Goal: Task Accomplishment & Management: Manage account settings

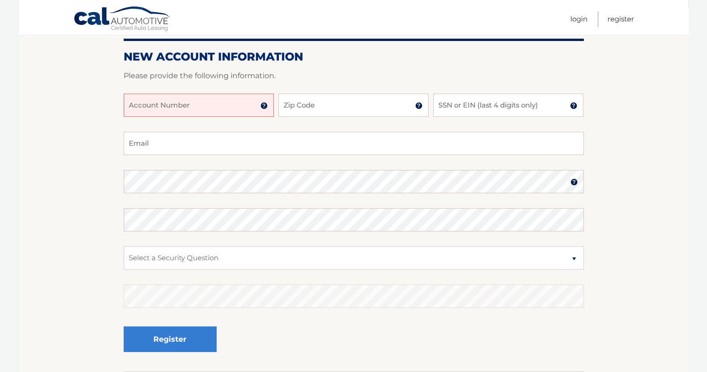
scroll to position [106, 0]
click at [181, 109] on input "Account Number" at bounding box center [199, 104] width 150 height 23
click at [261, 104] on img at bounding box center [263, 105] width 7 height 7
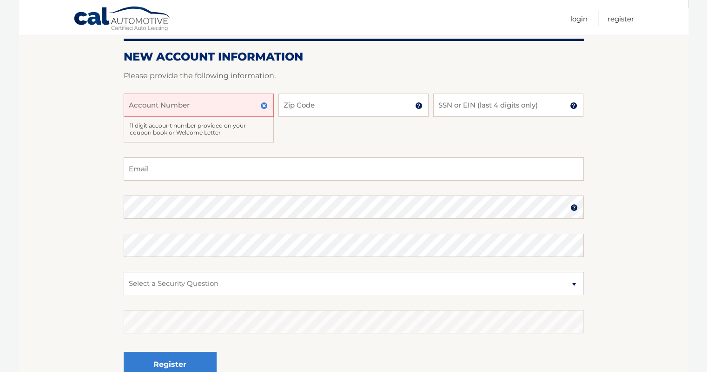
click at [214, 101] on input "Account Number" at bounding box center [199, 104] width 150 height 23
type input "44455987827"
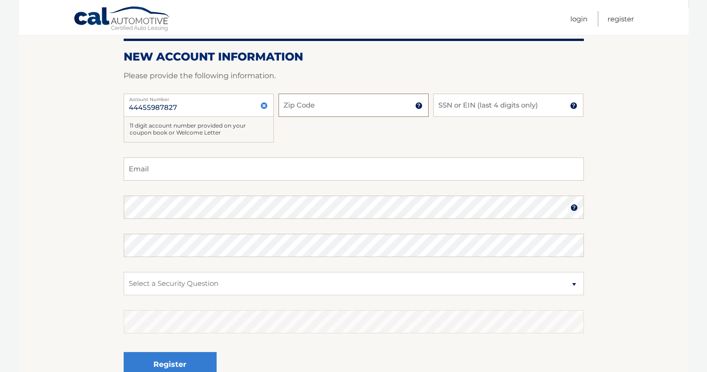
click at [346, 104] on input "Zip Code" at bounding box center [354, 104] width 150 height 23
type input "07631"
type input "oliviaberg36@gmail.com"
click at [467, 111] on input "SSN or EIN (last 4 digits only)" at bounding box center [509, 104] width 150 height 23
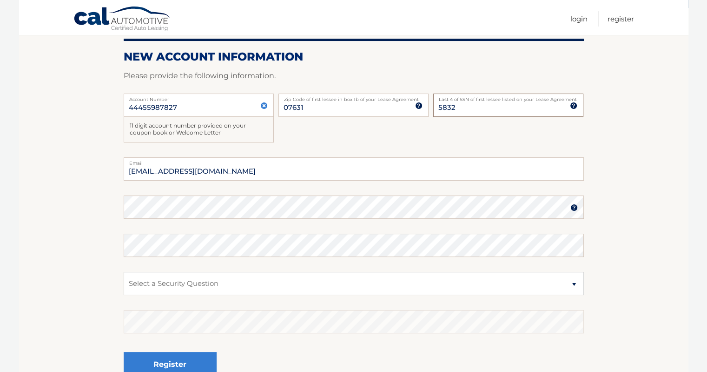
type input "5832"
click at [344, 172] on input "oliviaberg36@gmail.com" at bounding box center [354, 168] width 460 height 23
type input "ari.r.berg@gmail.com"
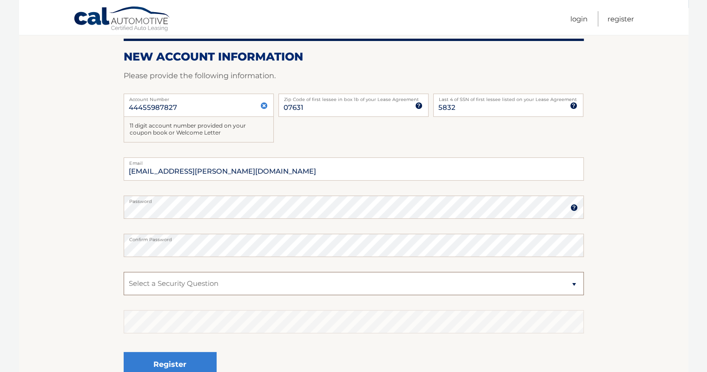
click at [307, 293] on select "Select a Security Question What was the name of your elementary school? What is…" at bounding box center [354, 283] width 460 height 23
select select "2"
click at [124, 272] on select "Select a Security Question What was the name of your elementary school? What is…" at bounding box center [354, 283] width 460 height 23
click at [193, 355] on button "Register" at bounding box center [170, 365] width 93 height 26
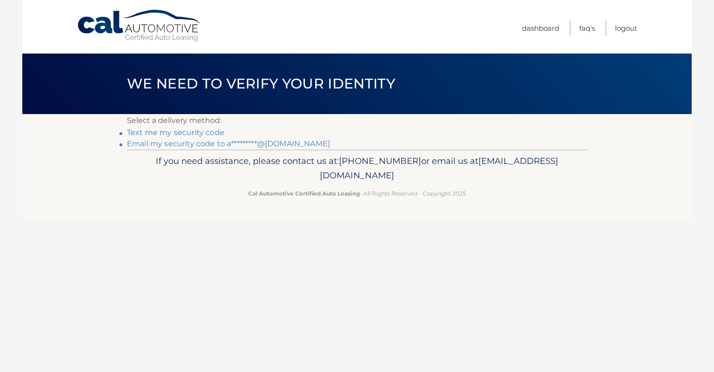
click at [182, 132] on link "Text me my security code" at bounding box center [176, 132] width 98 height 9
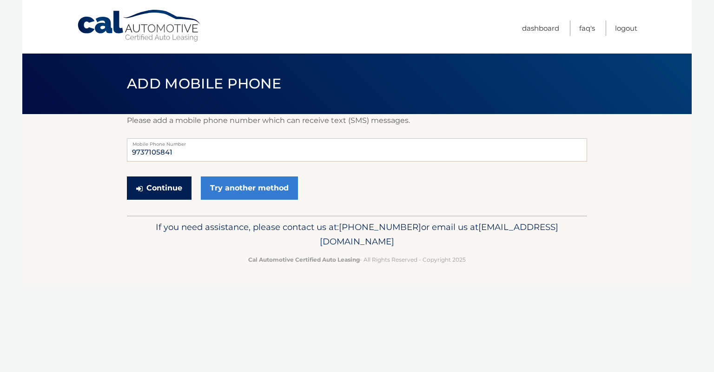
click at [169, 193] on button "Continue" at bounding box center [159, 187] width 65 height 23
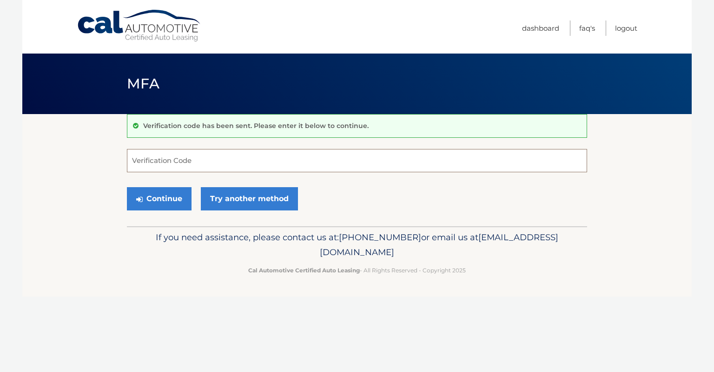
click at [180, 161] on input "Verification Code" at bounding box center [357, 160] width 460 height 23
type input "810529"
click at [177, 196] on button "Continue" at bounding box center [159, 198] width 65 height 23
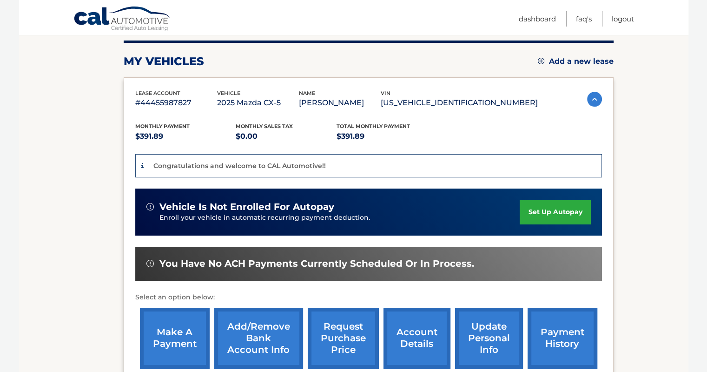
scroll to position [115, 0]
click at [554, 215] on link "set up autopay" at bounding box center [555, 212] width 71 height 25
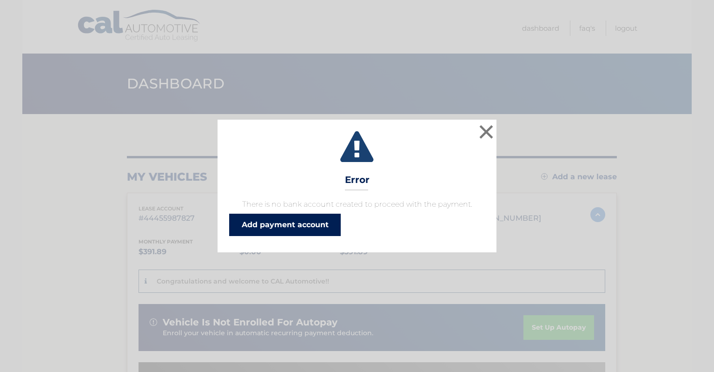
click at [324, 221] on link "Add payment account" at bounding box center [285, 225] width 112 height 22
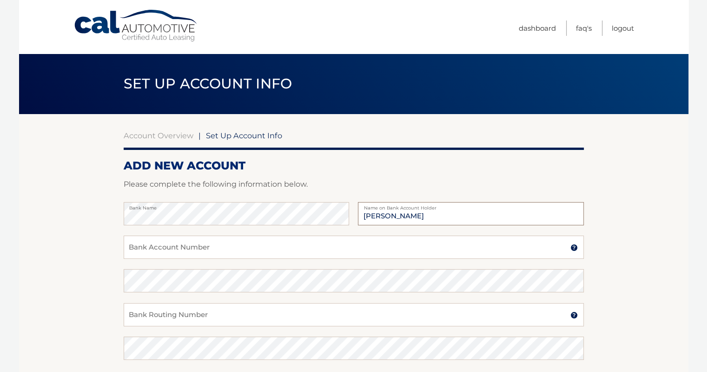
type input "[PERSON_NAME]"
click at [249, 254] on input "Bank Account Number" at bounding box center [354, 246] width 460 height 23
type input "907896366"
click at [219, 314] on input "Bank Routing Number" at bounding box center [354, 314] width 460 height 23
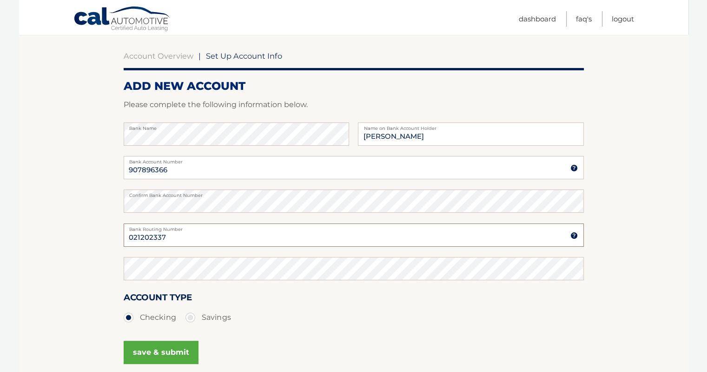
scroll to position [114, 0]
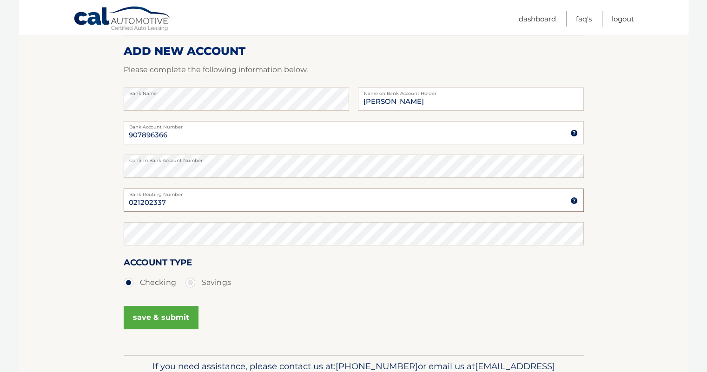
type input "021202337"
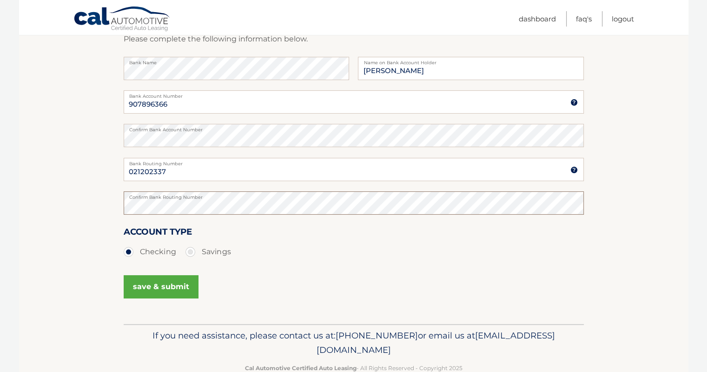
scroll to position [146, 0]
click at [172, 280] on button "save & submit" at bounding box center [161, 285] width 75 height 23
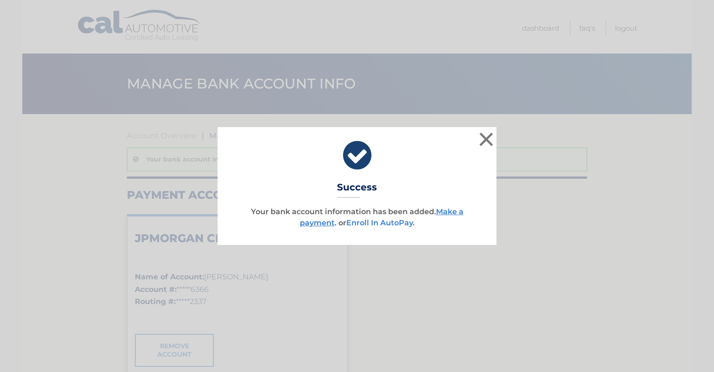
click at [396, 222] on link "Enroll In AutoPay" at bounding box center [380, 222] width 67 height 9
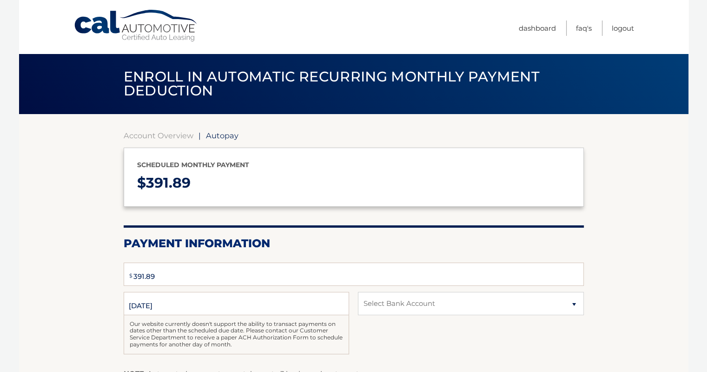
select select "NzZiMzJlMjMtZTE1Yy00NjNhLWJmNWYtNTczMmMwMzBmY2Nk"
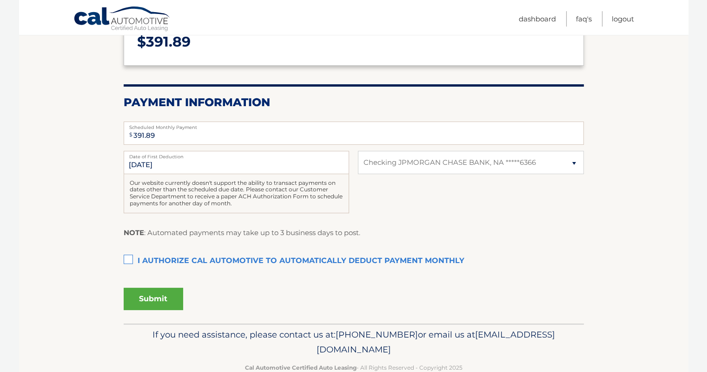
scroll to position [141, 0]
click at [127, 259] on label "I authorize cal automotive to automatically deduct payment monthly This checkbo…" at bounding box center [354, 260] width 460 height 19
click at [0, 0] on input "I authorize cal automotive to automatically deduct payment monthly This checkbo…" at bounding box center [0, 0] width 0 height 0
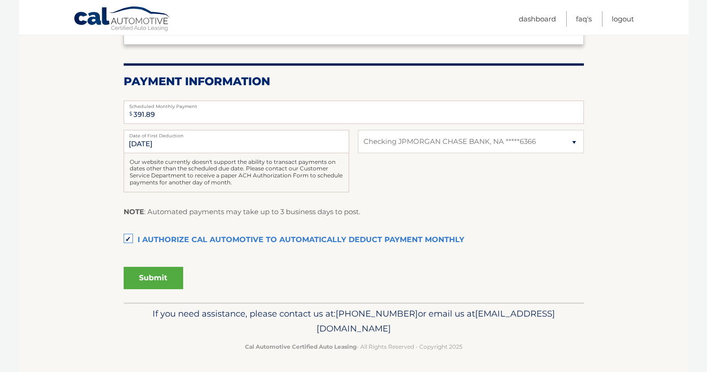
click at [158, 279] on button "Submit" at bounding box center [154, 278] width 60 height 22
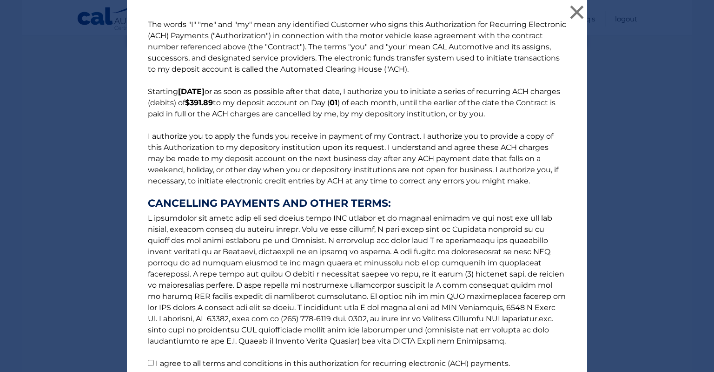
scroll to position [79, 0]
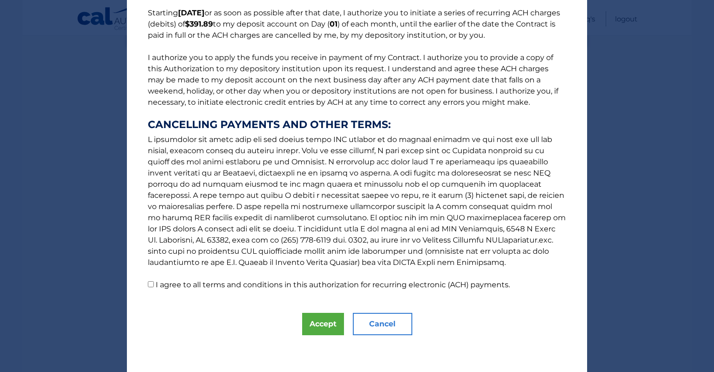
click at [148, 283] on input "I agree to all terms and conditions in this authorization for recurring electro…" at bounding box center [151, 284] width 6 height 6
checkbox input "true"
click at [321, 323] on button "Accept" at bounding box center [323, 324] width 42 height 22
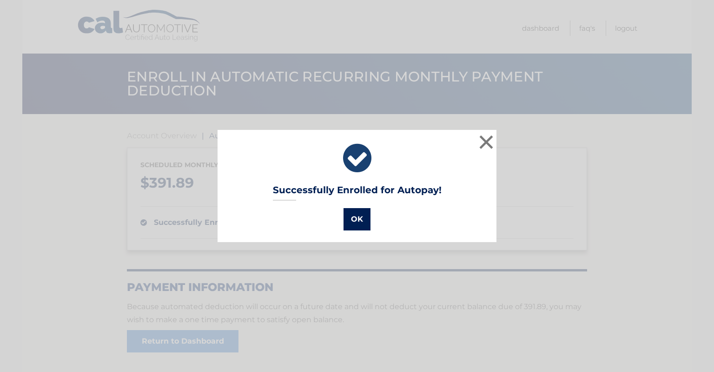
click at [359, 221] on button "OK" at bounding box center [357, 219] width 27 height 22
